Goal: Information Seeking & Learning: Learn about a topic

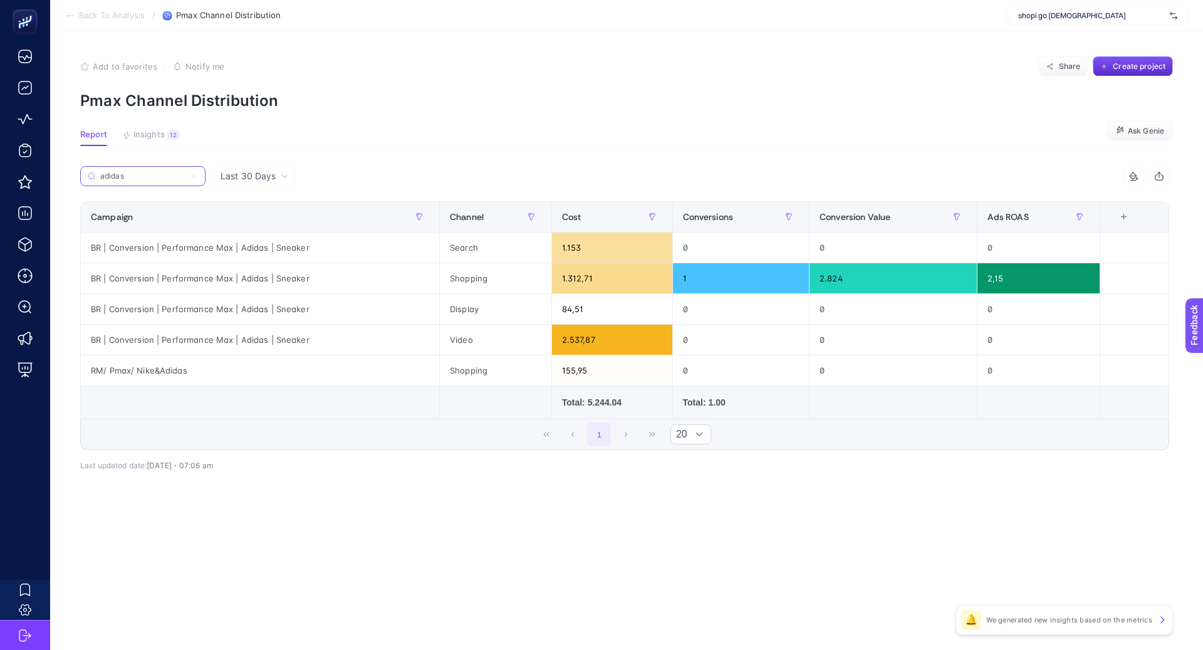
click at [195, 175] on icon at bounding box center [194, 176] width 8 height 8
click at [185, 175] on input "adidas" at bounding box center [142, 176] width 85 height 9
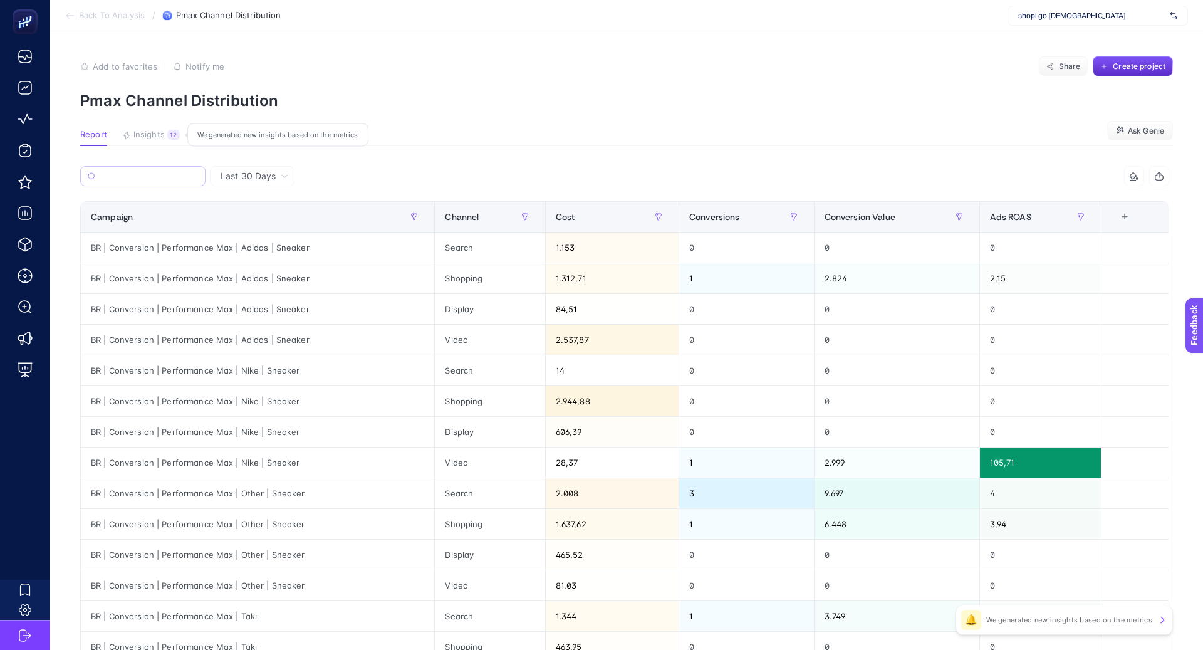
click at [154, 132] on span "Insights" at bounding box center [148, 135] width 31 height 10
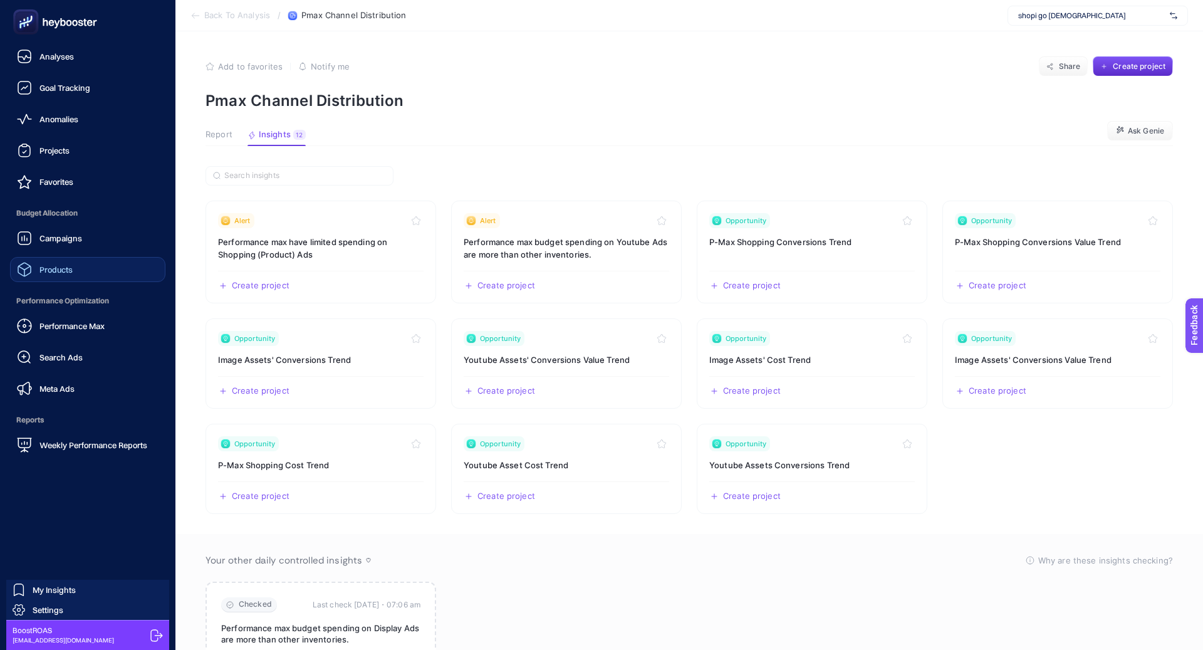
click at [101, 268] on link "Products" at bounding box center [87, 269] width 155 height 25
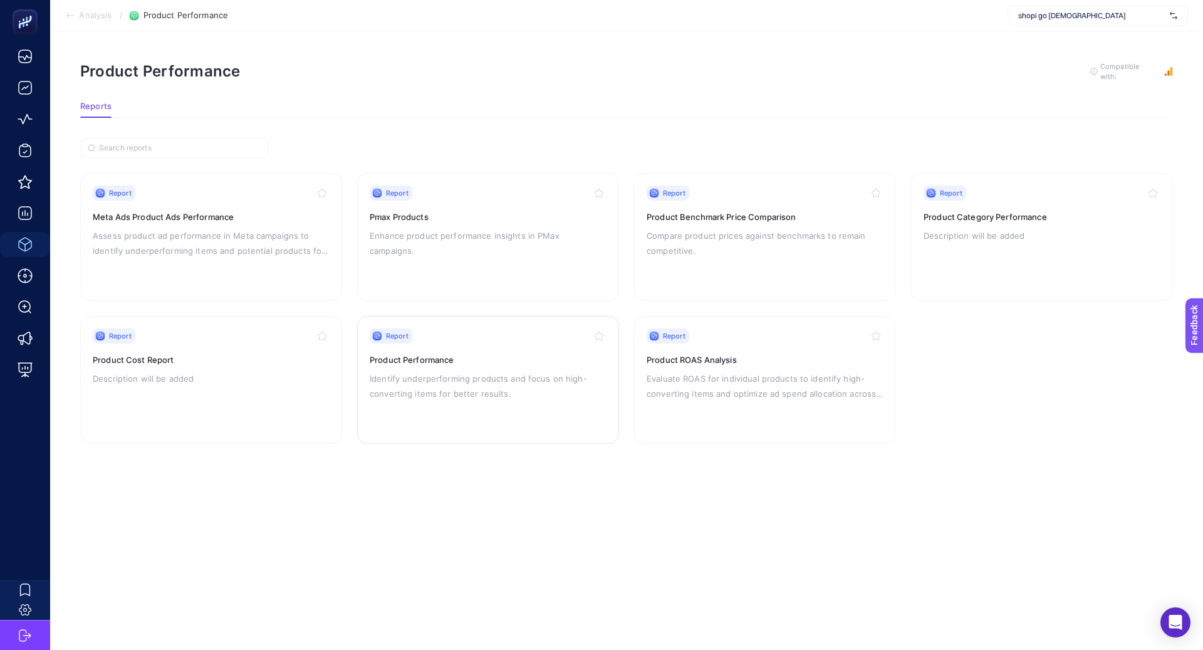
click at [453, 393] on p "Identify underperforming products and focus on high-converting items for better…" at bounding box center [488, 386] width 237 height 30
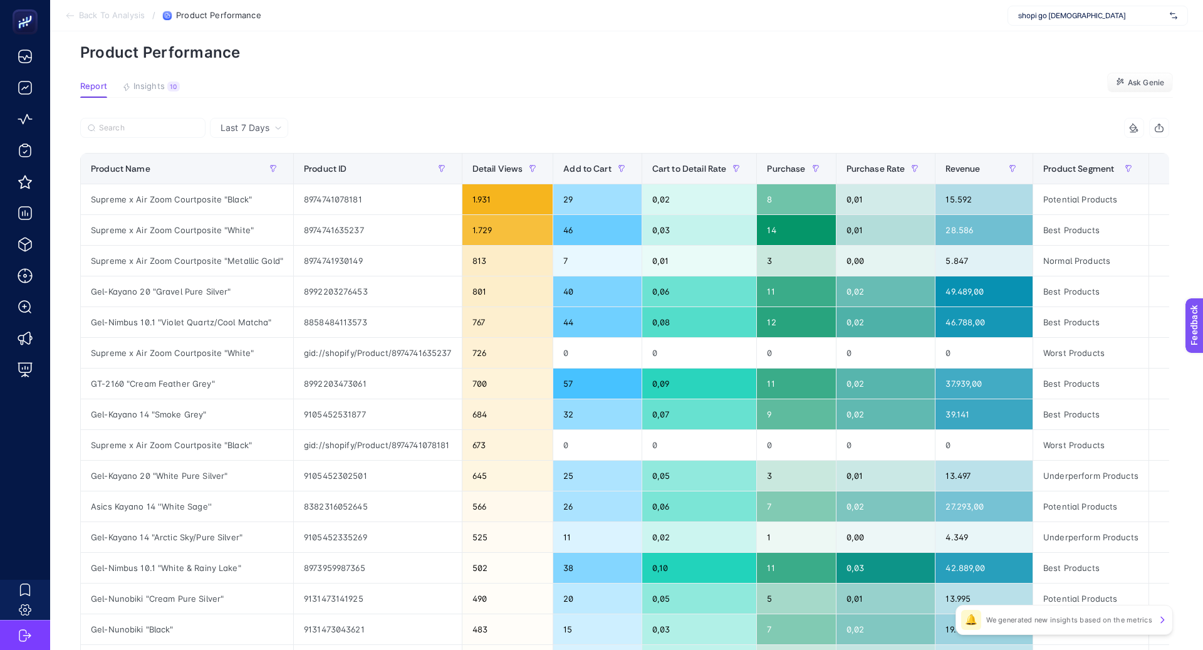
scroll to position [51, 0]
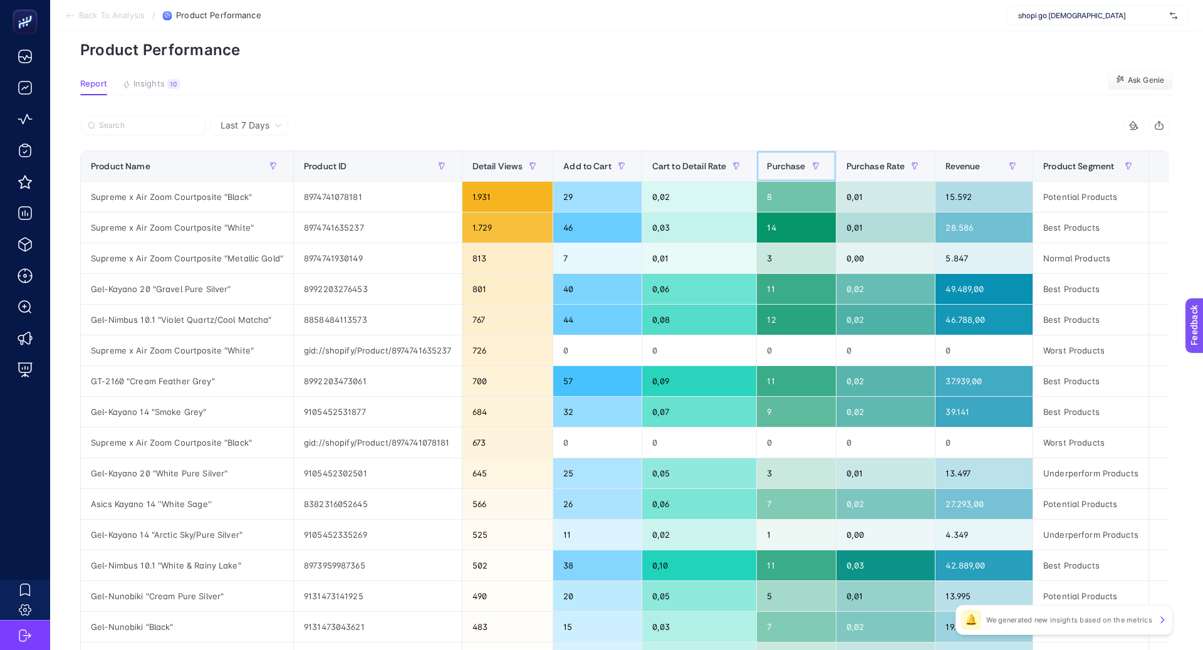
click at [777, 161] on span "Purchase" at bounding box center [786, 166] width 38 height 10
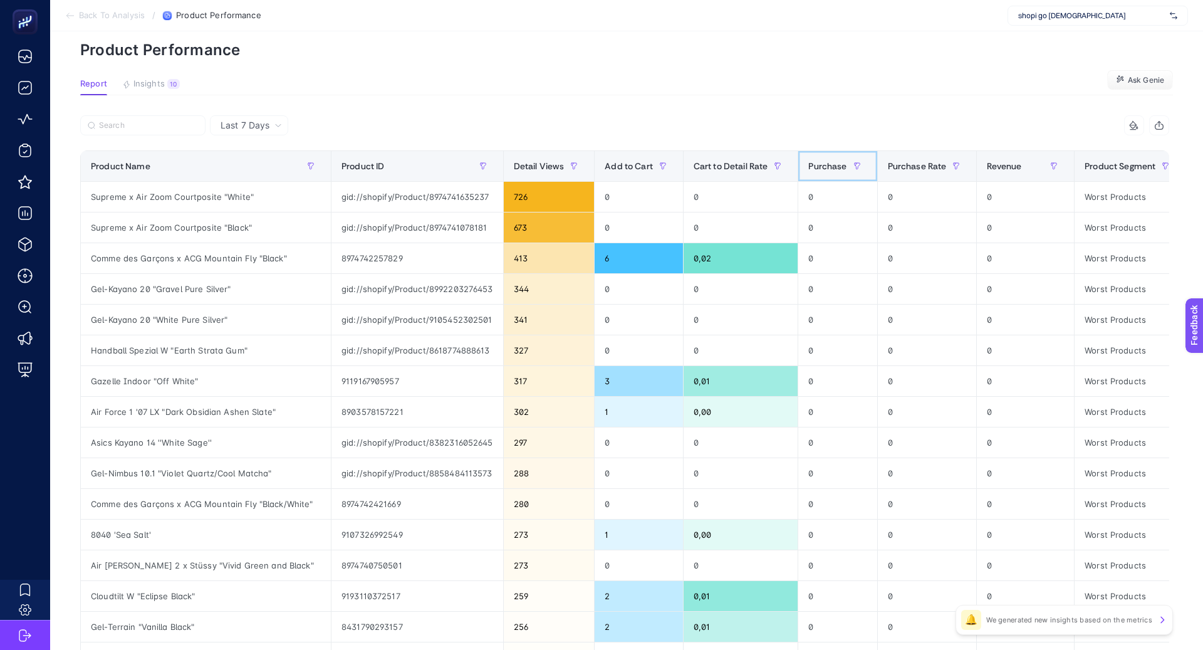
click at [836, 169] on span "Purchase" at bounding box center [827, 166] width 38 height 10
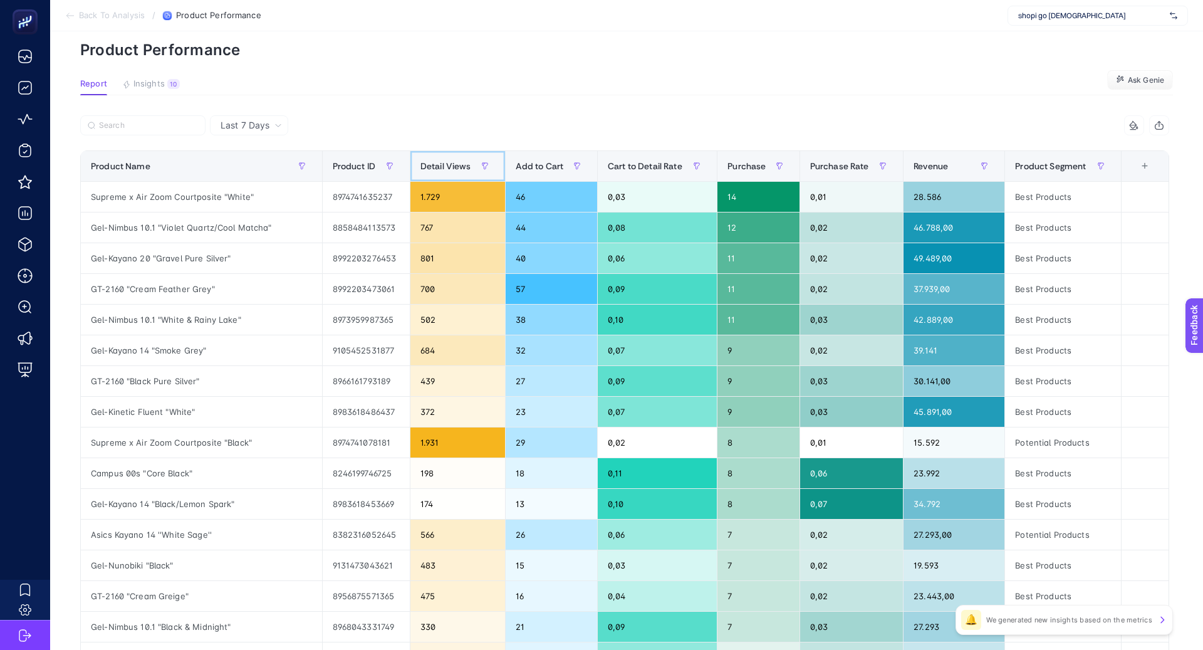
click at [420, 165] on span "Detail Views" at bounding box center [445, 166] width 51 height 10
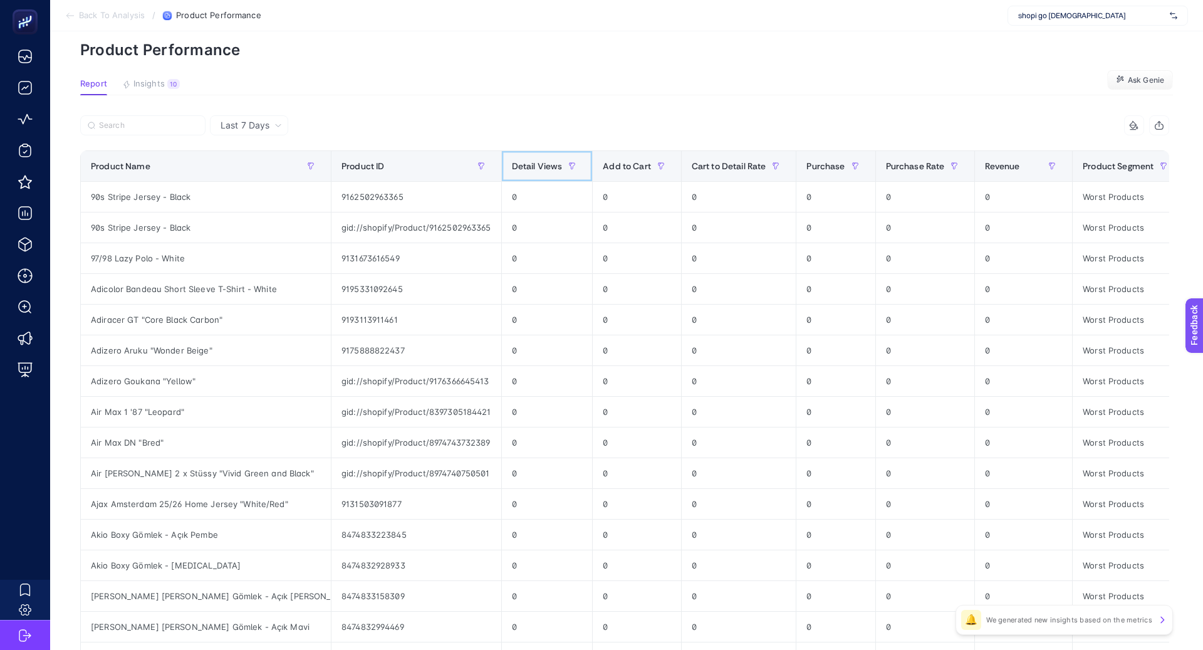
click at [512, 162] on span "Detail Views" at bounding box center [537, 166] width 51 height 10
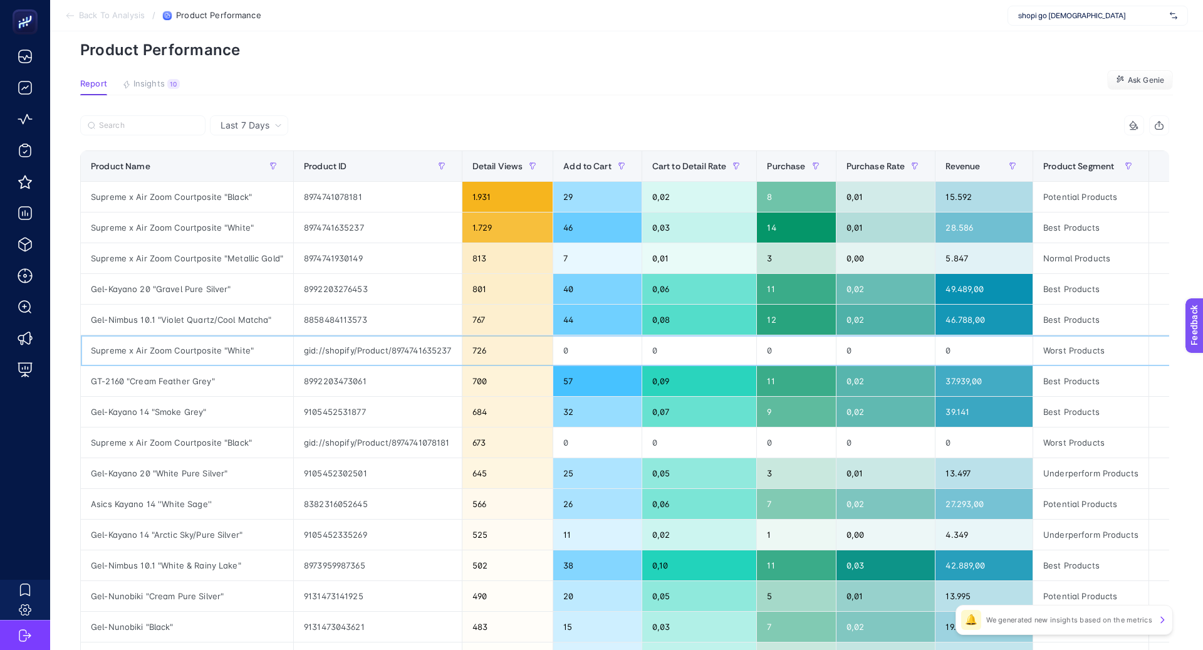
click at [222, 348] on div "Supreme x Air Zoom Courtposite "White"" at bounding box center [187, 350] width 212 height 30
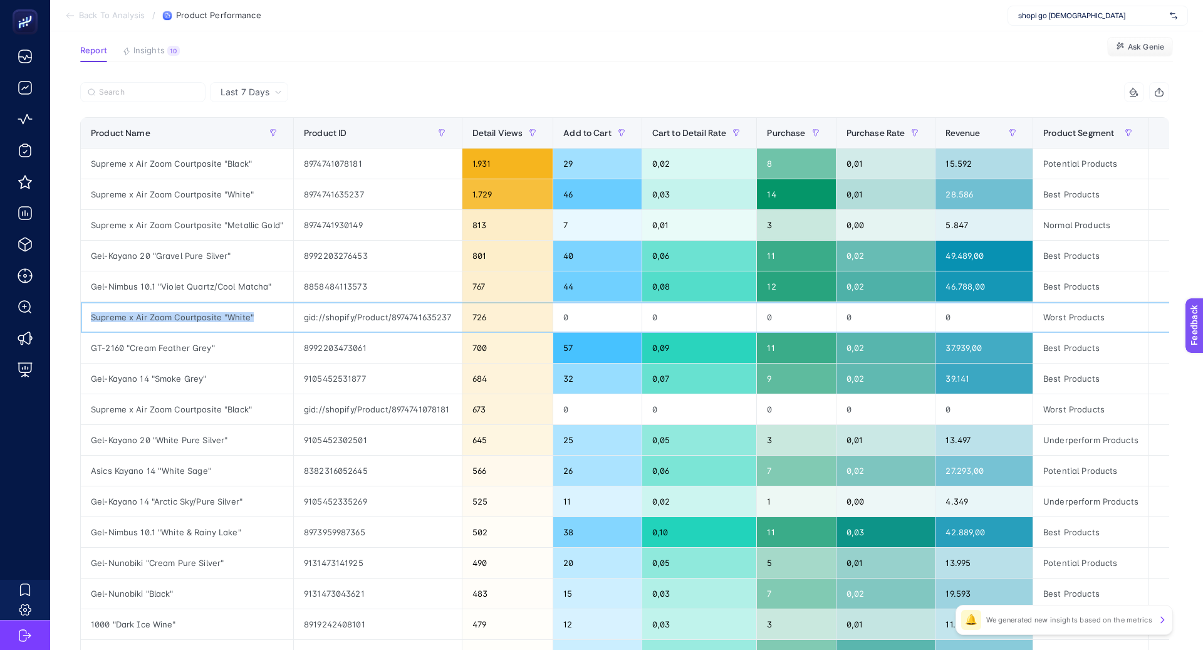
scroll to position [86, 0]
